Goal: Task Accomplishment & Management: Manage account settings

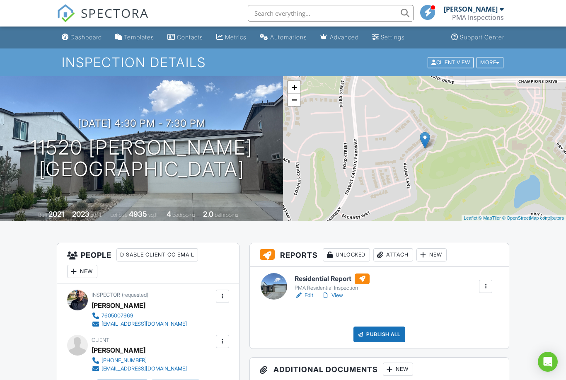
click at [338, 293] on link "View" at bounding box center [333, 295] width 22 height 8
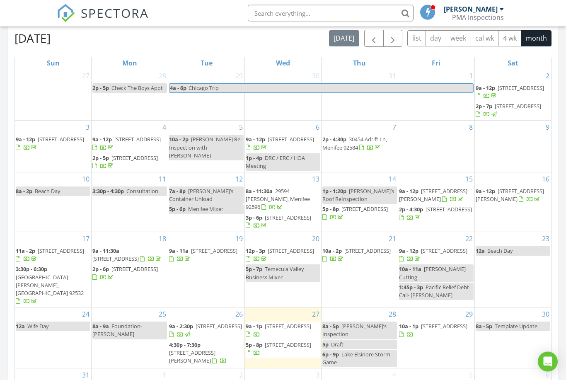
scroll to position [401, 0]
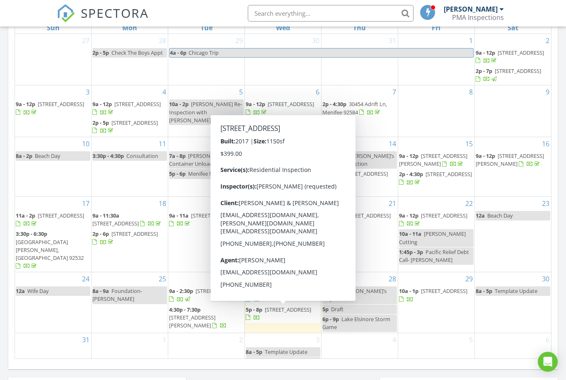
click at [292, 312] on span "[STREET_ADDRESS]" at bounding box center [288, 309] width 46 height 7
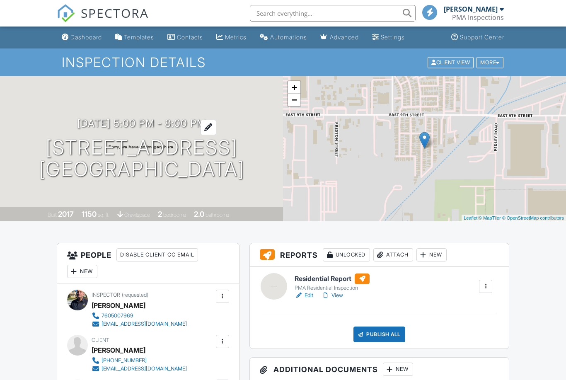
click at [85, 118] on h3 "08/27/2025 5:00 pm - 8:00 pm" at bounding box center [141, 123] width 129 height 11
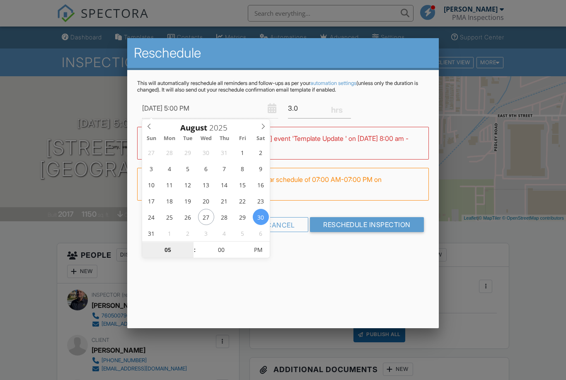
type input "[DATE] 9:00 PM"
type input "09"
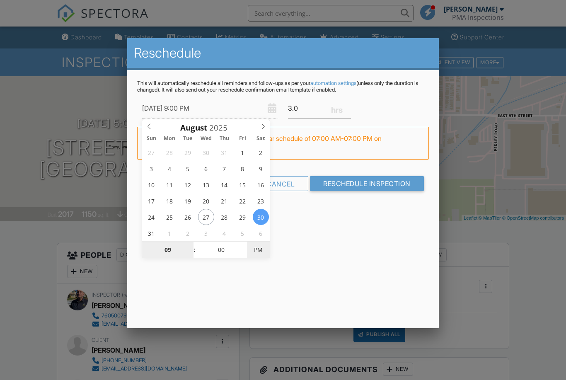
click at [263, 251] on span "PM" at bounding box center [258, 250] width 23 height 17
type input "[DATE] 9:00 AM"
click at [336, 236] on div "Reschedule This will automatically reschedule all reminders and follow-ups as p…" at bounding box center [282, 183] width 311 height 290
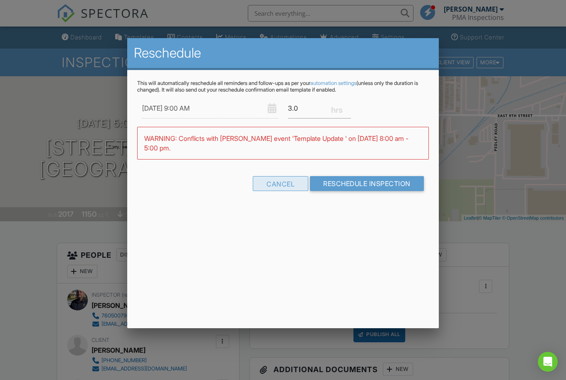
click at [277, 181] on div "Cancel" at bounding box center [281, 183] width 56 height 15
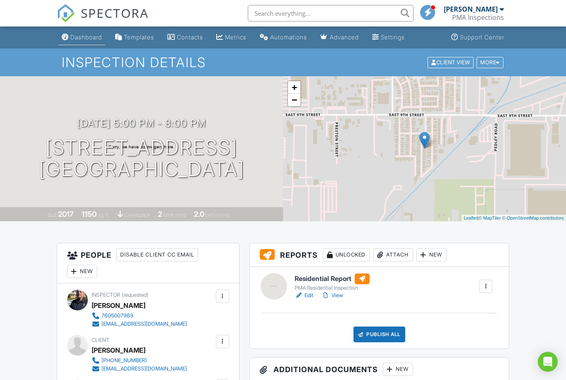
click at [77, 36] on div "Dashboard" at bounding box center [85, 37] width 31 height 7
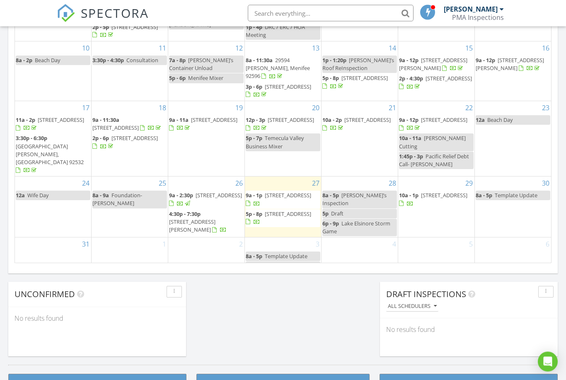
scroll to position [497, 0]
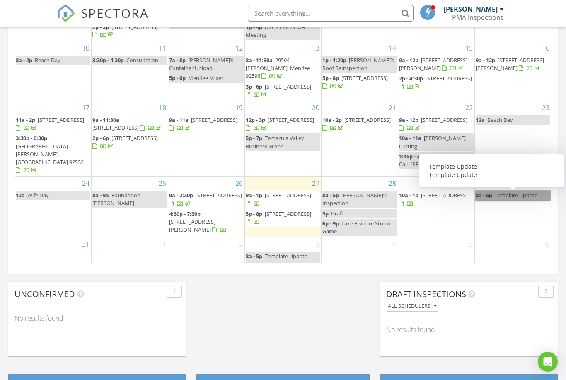
click at [516, 196] on link "8a - 5p Template Update" at bounding box center [513, 196] width 75 height 10
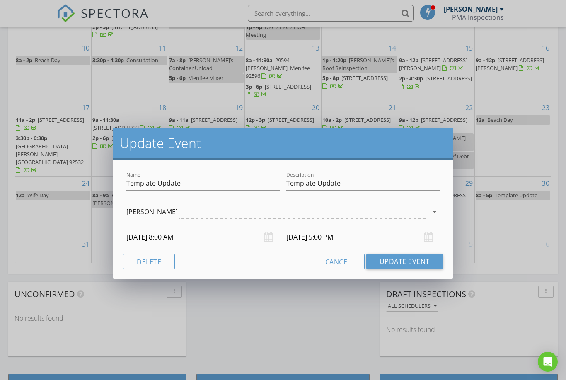
click at [274, 232] on input "[DATE] 8:00 AM" at bounding box center [202, 237] width 153 height 20
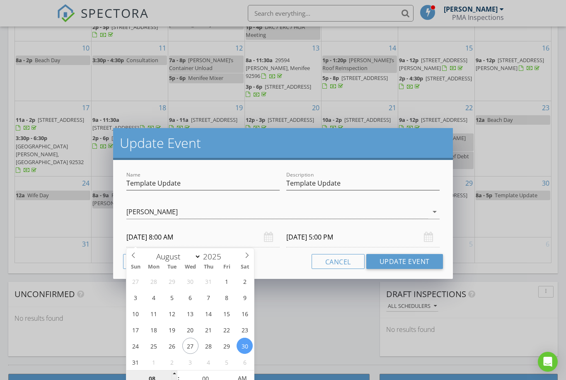
click at [155, 380] on input "08" at bounding box center [151, 378] width 51 height 17
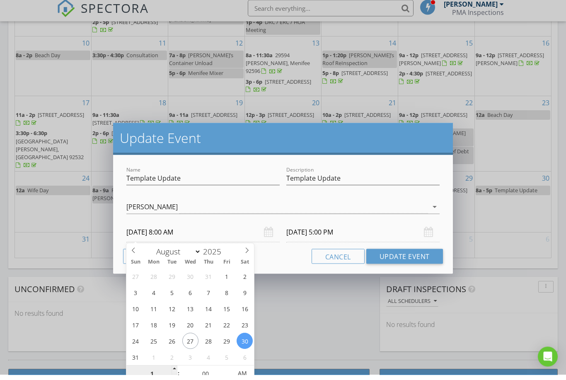
type input "12"
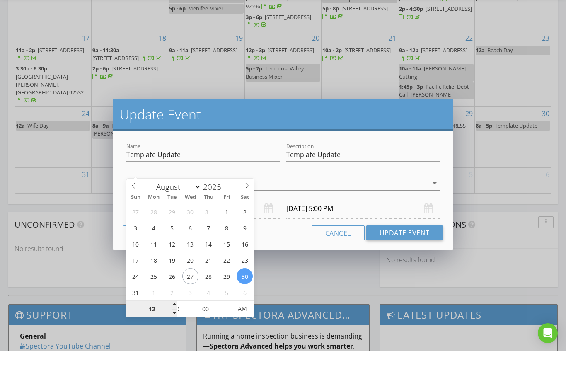
scroll to position [542, 0]
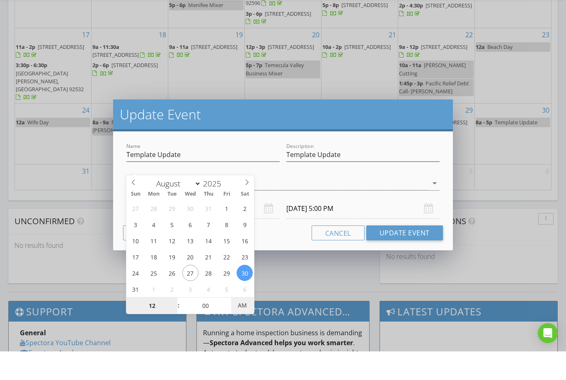
type input "08/30/2025 12:00 PM"
type input "08/30/2025 9:00 PM"
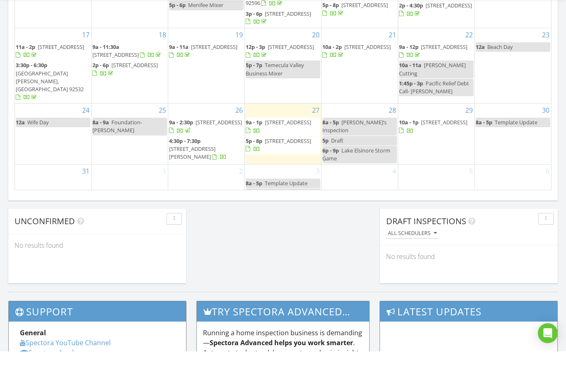
click at [341, 263] on div at bounding box center [283, 190] width 566 height 380
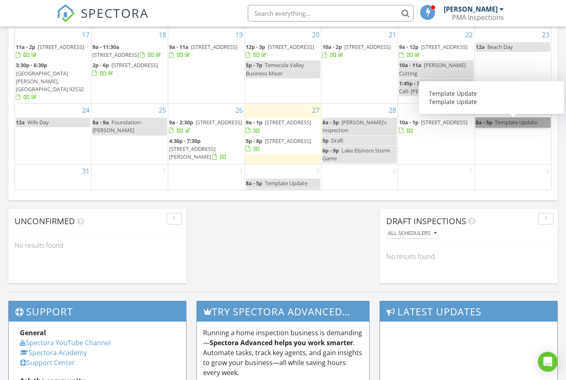
click at [521, 127] on link "8a - 5p Template Update" at bounding box center [513, 123] width 75 height 10
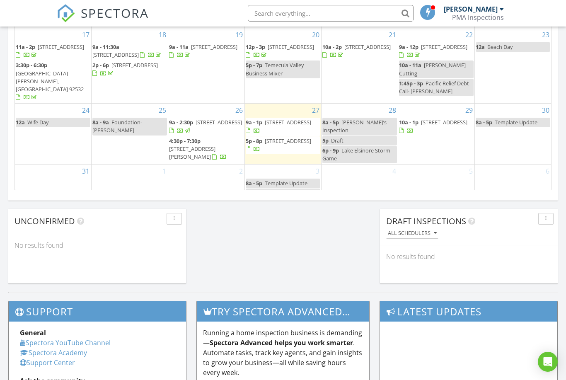
select select "7"
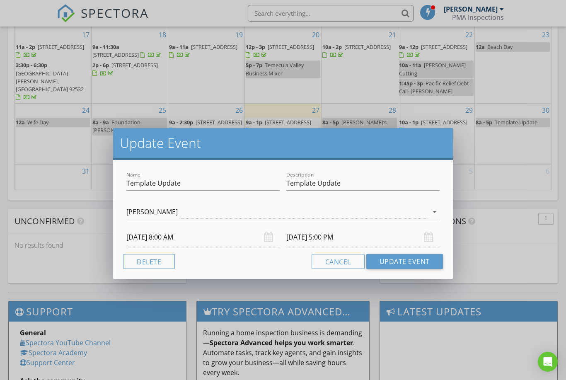
click at [263, 231] on input "08/30/2025 8:00 AM" at bounding box center [202, 237] width 153 height 20
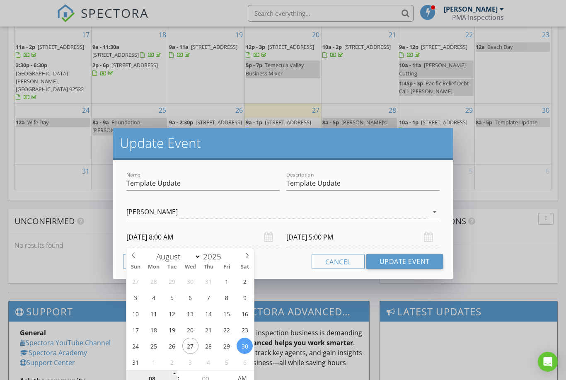
click at [155, 380] on input "08" at bounding box center [151, 378] width 51 height 17
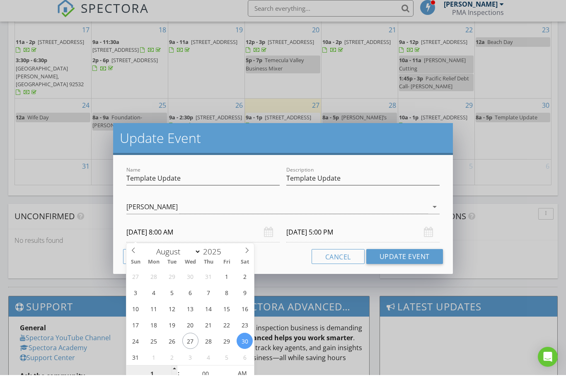
type input "12"
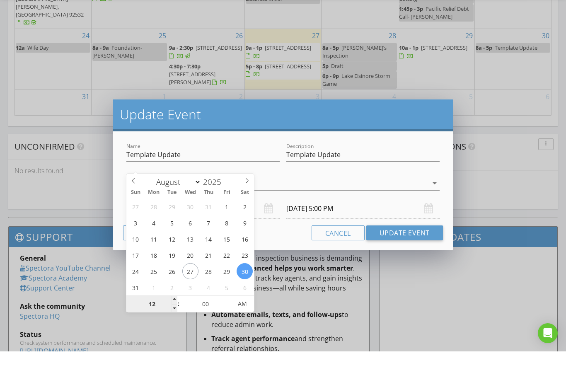
scroll to position [625, 0]
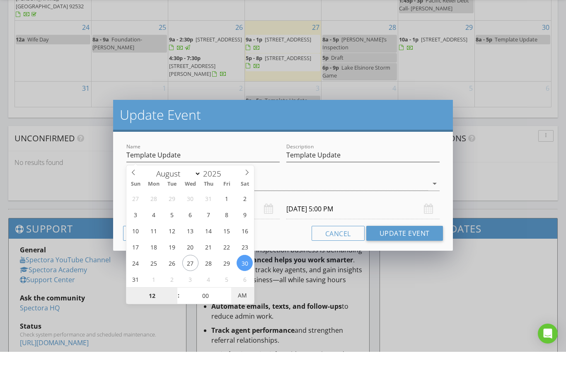
type input "08/30/2025 12:00 PM"
type input "08/30/2025 9:00 PM"
click at [294, 205] on div "[PERSON_NAME]" at bounding box center [277, 212] width 302 height 14
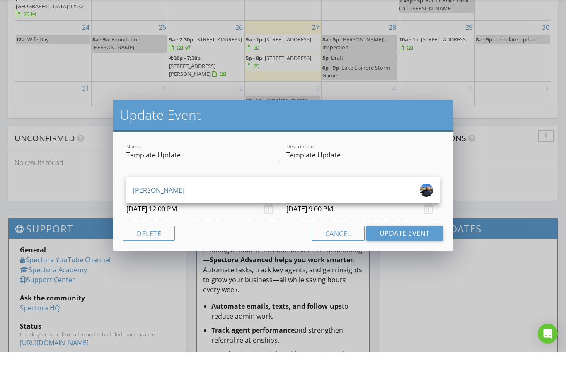
scroll to position [653, 0]
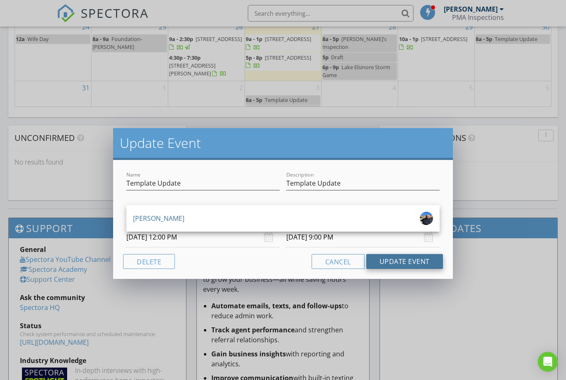
click at [406, 260] on button "Update Event" at bounding box center [404, 261] width 77 height 15
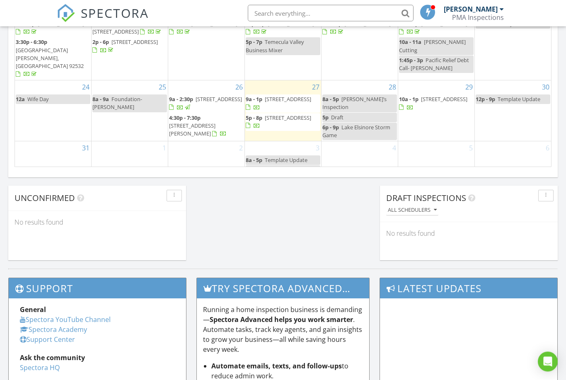
scroll to position [593, 0]
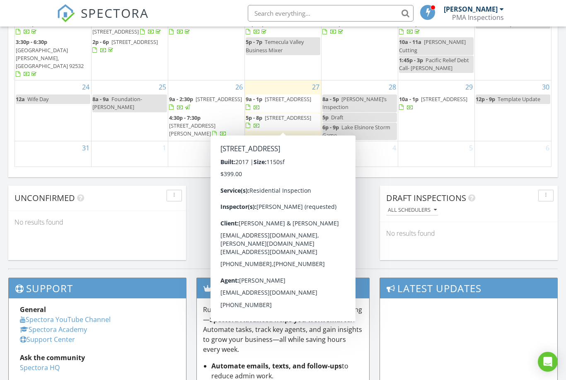
click at [250, 124] on div at bounding box center [248, 125] width 5 height 5
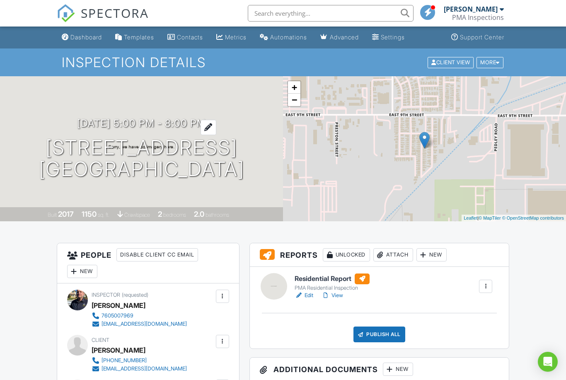
click at [85, 118] on h3 "08/27/2025 5:00 pm - 8:00 pm" at bounding box center [141, 123] width 129 height 11
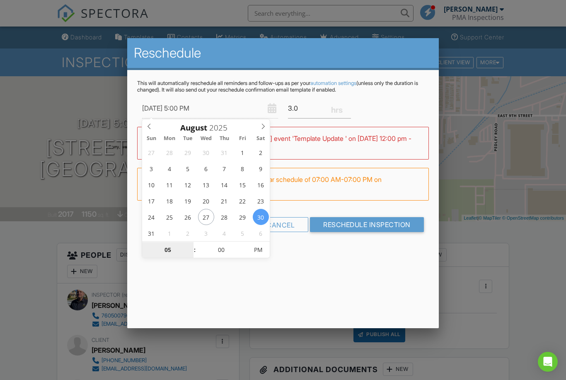
type input "08/30/2025 9:00 PM"
type input "09"
type input "[DATE] 9:00 AM"
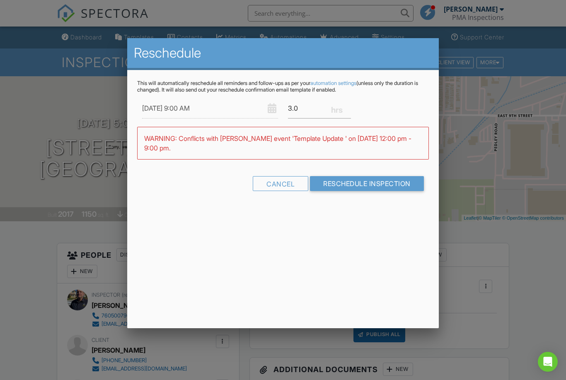
click at [334, 236] on div "Reschedule This will automatically reschedule all reminders and follow-ups as p…" at bounding box center [282, 183] width 311 height 290
click at [352, 183] on input "Reschedule Inspection" at bounding box center [367, 183] width 114 height 15
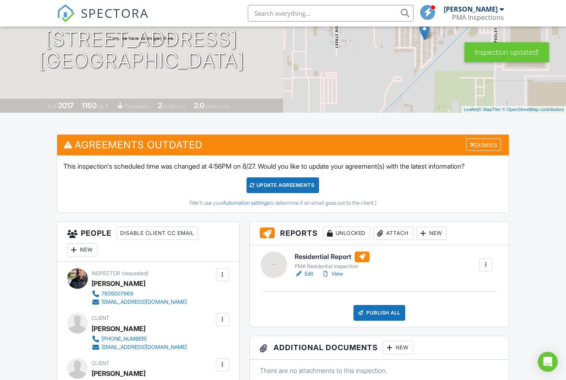
scroll to position [109, 0]
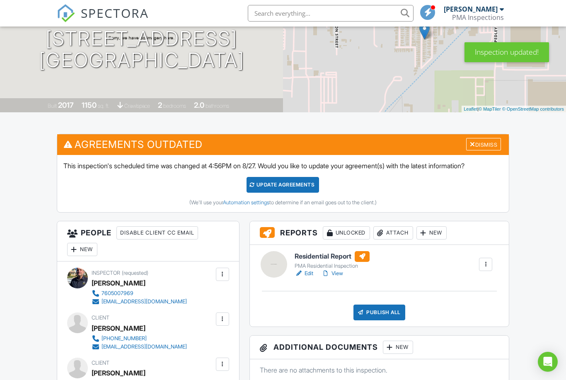
click at [290, 181] on div "Update Agreements" at bounding box center [283, 185] width 73 height 16
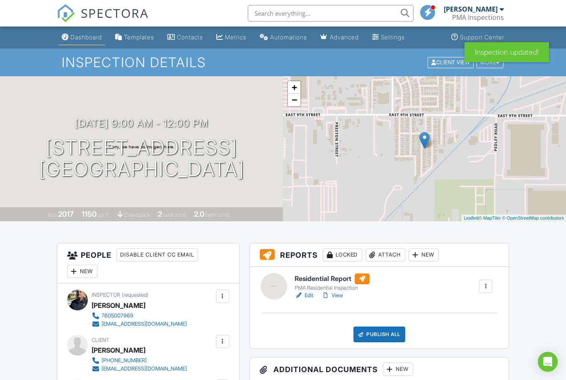
click at [74, 39] on div "Dashboard" at bounding box center [85, 37] width 31 height 7
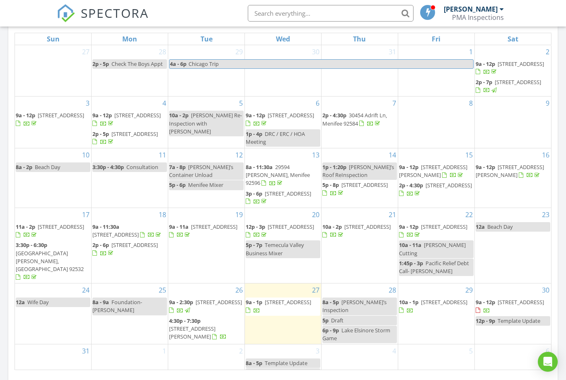
scroll to position [474, 0]
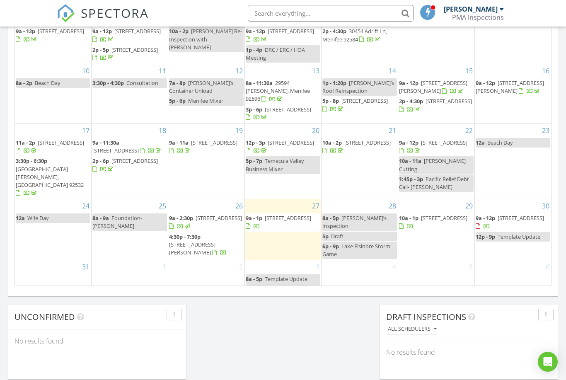
click at [509, 222] on span "721 E 9th St 88, San Bernardino 92410" at bounding box center [521, 217] width 46 height 7
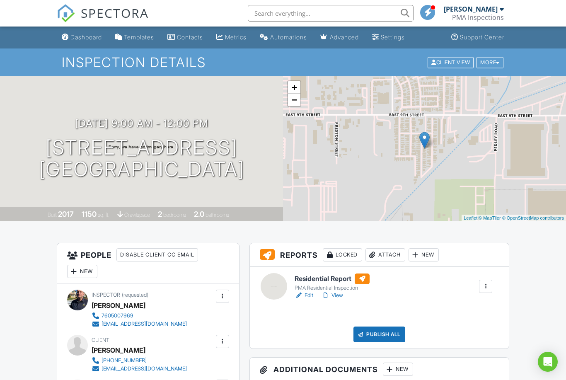
click at [80, 40] on div "Dashboard" at bounding box center [85, 37] width 31 height 7
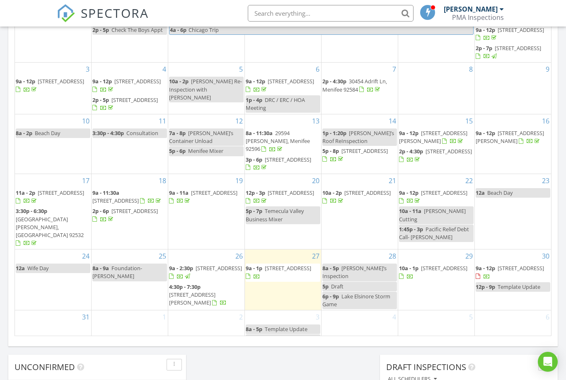
scroll to position [430, 0]
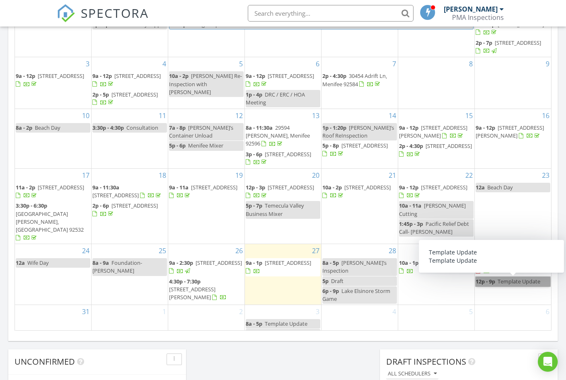
click at [500, 282] on link "12p - 9p Template Update" at bounding box center [513, 282] width 75 height 10
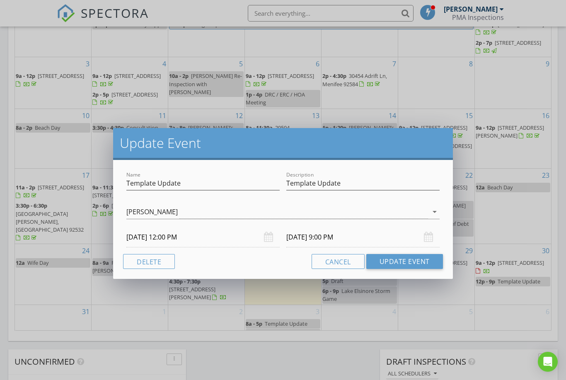
click at [271, 237] on div "08/30/2025 12:00 PM" at bounding box center [202, 237] width 153 height 20
click at [232, 233] on input "08/30/2025 12:00 PM" at bounding box center [202, 237] width 153 height 20
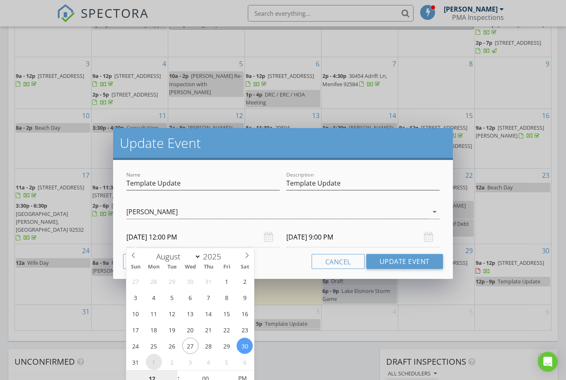
select select "8"
type input "09/01/2025 12:00 PM"
type input "09/01/2025 9:00 PM"
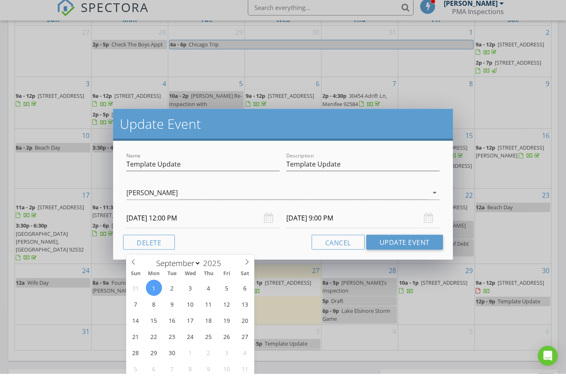
scroll to position [408, 0]
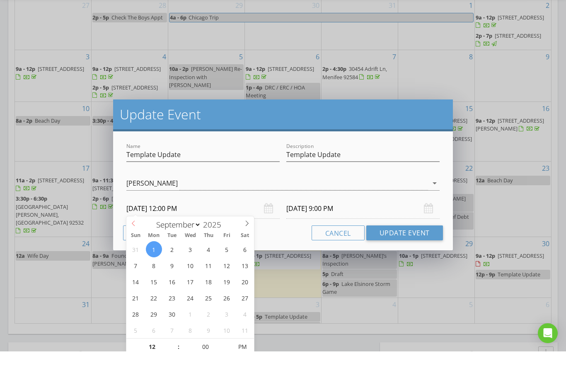
click at [135, 245] on span at bounding box center [133, 251] width 14 height 12
select select "7"
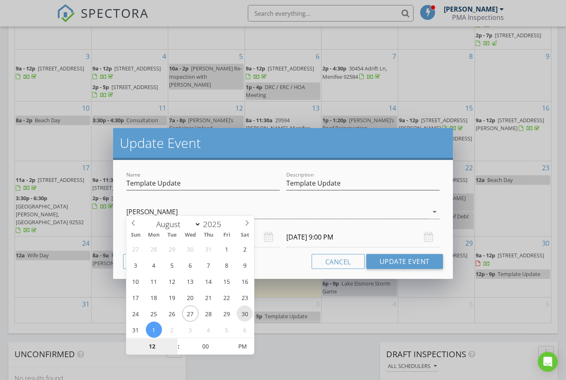
type input "08/30/2025 12:00 PM"
type input "08/30/2025 9:00 PM"
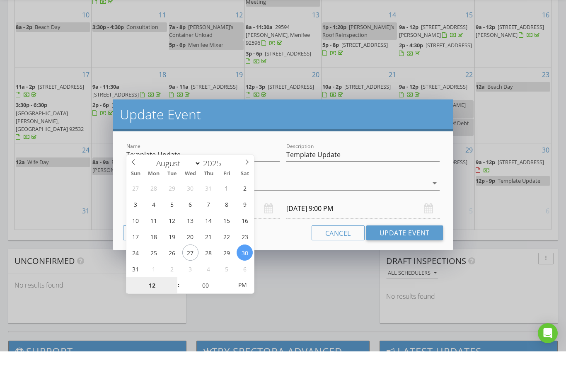
scroll to position [502, 0]
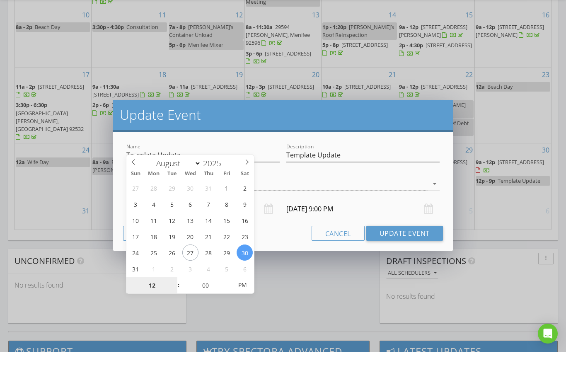
type input "2"
click at [288, 254] on div "Cancel Update Event" at bounding box center [283, 261] width 320 height 15
type input "08/30/2025 2:00 PM"
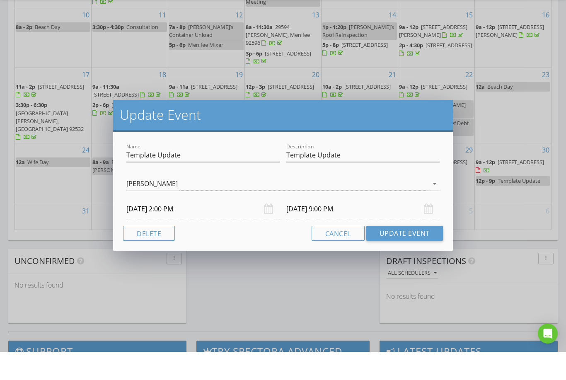
type input "08/30/2025 11:00 PM"
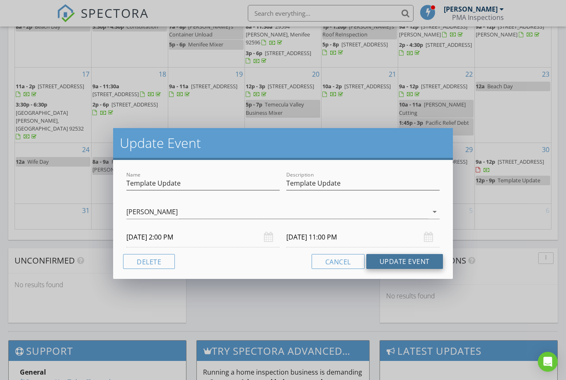
click at [406, 261] on button "Update Event" at bounding box center [404, 261] width 77 height 15
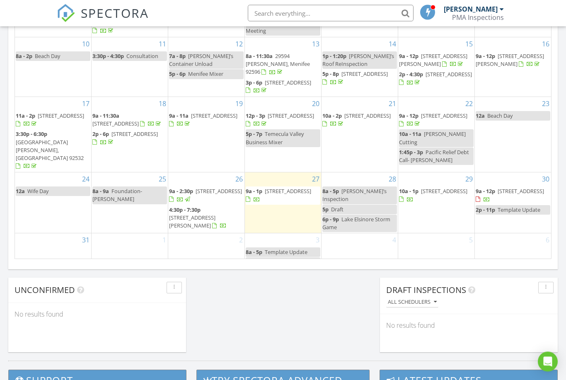
scroll to position [501, 0]
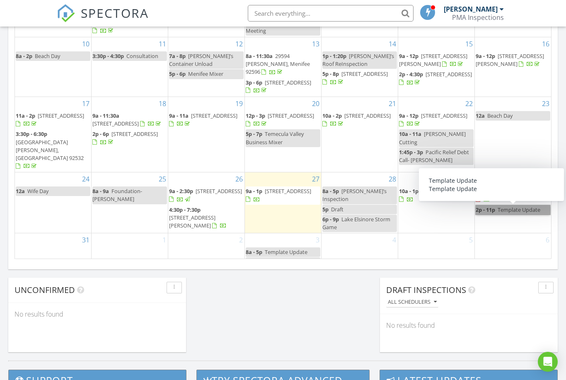
click at [514, 209] on link "2p - 11p Template Update" at bounding box center [513, 210] width 75 height 10
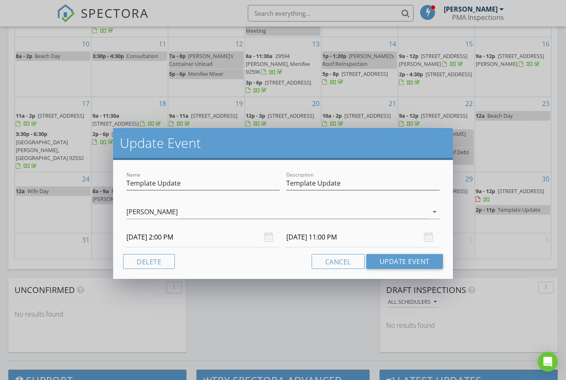
click at [428, 239] on div "08/30/2025 11:00 PM" at bounding box center [362, 237] width 153 height 20
click at [428, 238] on div "08/30/2025 11:00 PM" at bounding box center [362, 237] width 153 height 20
click at [422, 229] on input "08/30/2025 11:00 PM" at bounding box center [362, 237] width 153 height 20
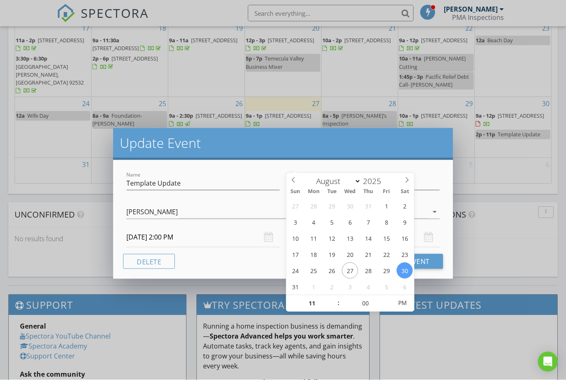
scroll to position [577, 0]
click at [319, 302] on input "11" at bounding box center [311, 303] width 51 height 17
type input "6"
click at [433, 205] on div "John Gonzales arrow_drop_down" at bounding box center [282, 212] width 313 height 14
type input "08/30/2025 6:00 PM"
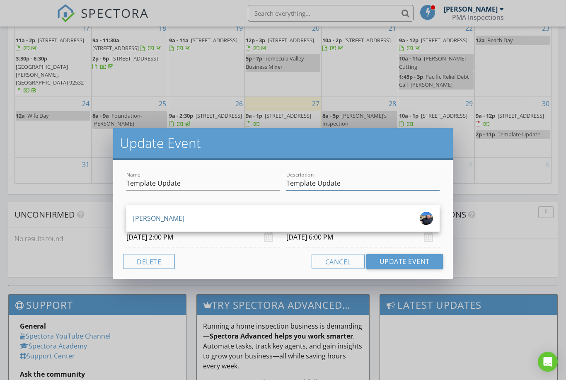
click at [396, 177] on input "Template Update" at bounding box center [362, 183] width 153 height 14
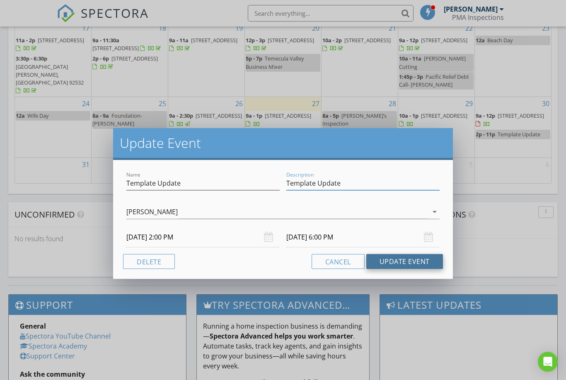
click at [403, 261] on button "Update Event" at bounding box center [404, 261] width 77 height 15
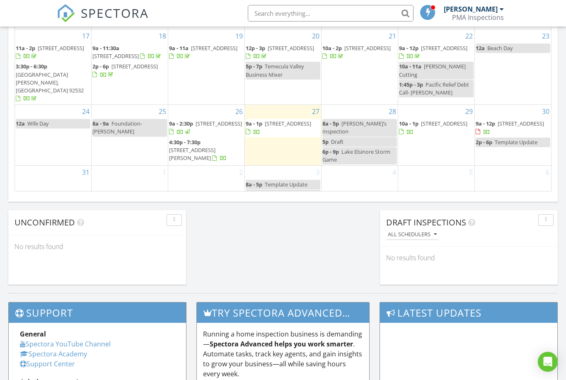
scroll to position [570, 0]
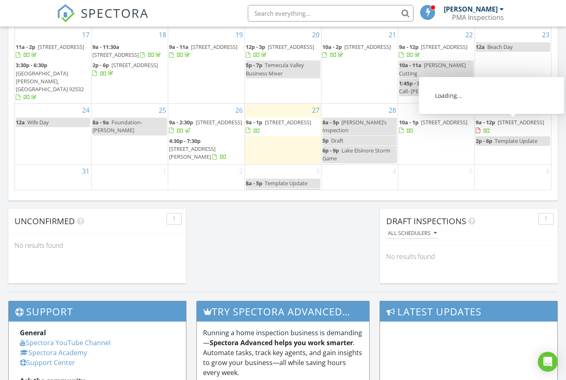
click at [520, 124] on span "721 E 9th St 88, San Bernardino 92410" at bounding box center [521, 121] width 46 height 7
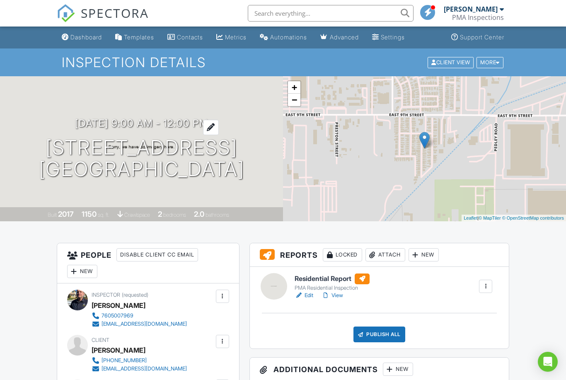
click at [189, 118] on h3 "08/30/2025 9:00 am - 12:00 pm" at bounding box center [141, 123] width 133 height 11
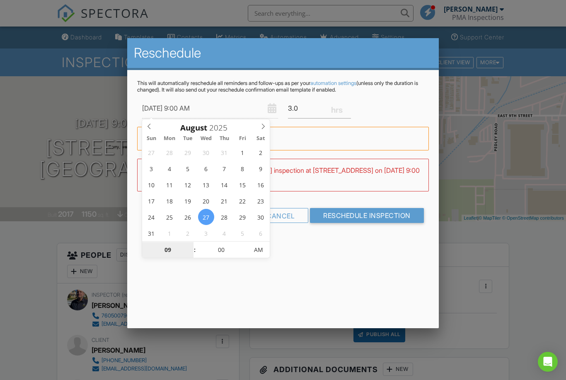
type input "08/27/2025 5:00 AM"
type input "05"
type input "[DATE] 5:00 PM"
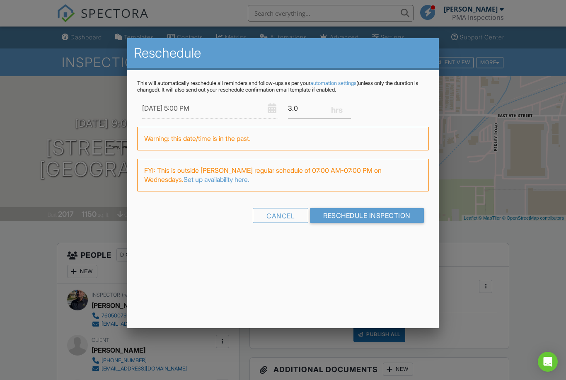
click at [367, 278] on div "Reschedule This will automatically reschedule all reminders and follow-ups as p…" at bounding box center [282, 183] width 311 height 290
click at [370, 215] on input "Reschedule Inspection" at bounding box center [367, 215] width 114 height 15
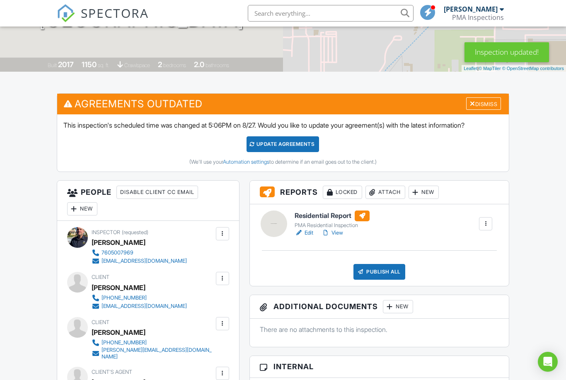
scroll to position [133, 0]
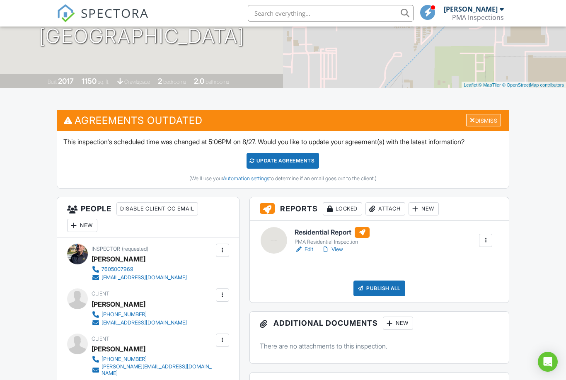
click at [481, 123] on div "Dismiss" at bounding box center [483, 120] width 35 height 13
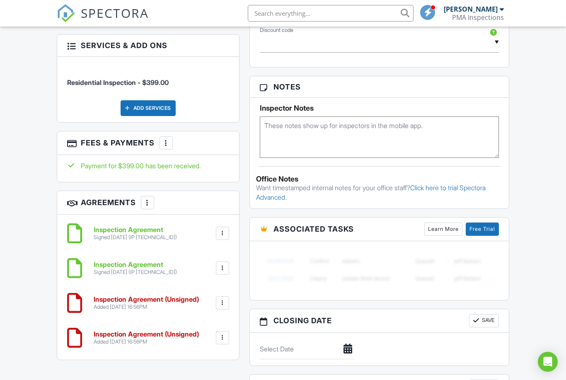
scroll to position [535, 0]
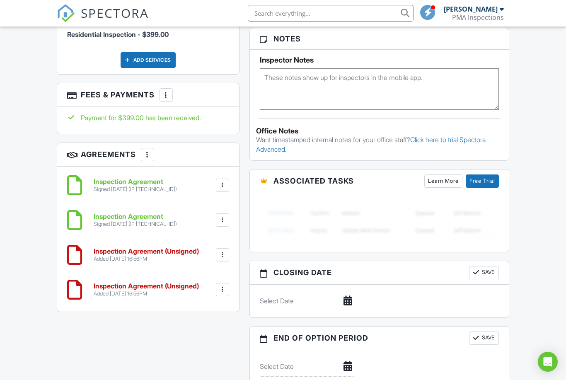
click at [222, 251] on div at bounding box center [222, 255] width 8 height 8
click at [199, 312] on li "Delete" at bounding box center [200, 319] width 47 height 21
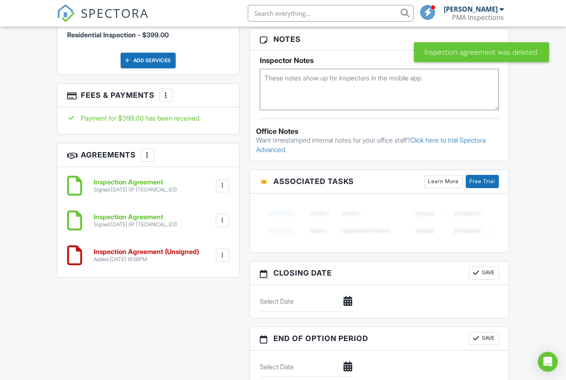
scroll to position [537, 0]
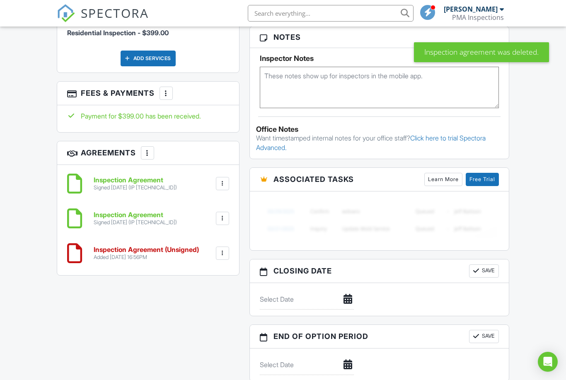
click at [222, 249] on div at bounding box center [222, 253] width 8 height 8
click at [210, 310] on li "Delete" at bounding box center [200, 317] width 47 height 21
